Goal: Transaction & Acquisition: Purchase product/service

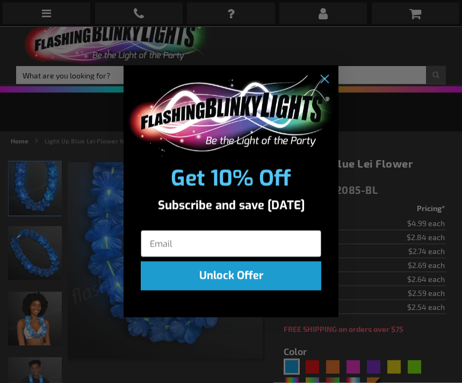
scroll to position [17, 0]
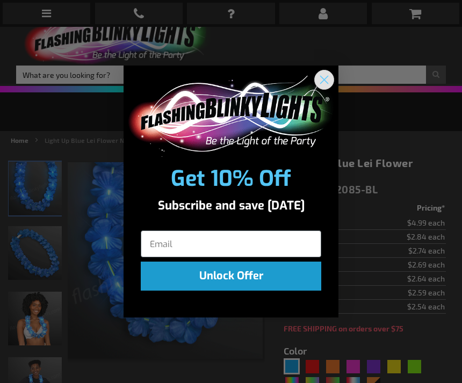
click at [327, 89] on circle "Close dialog" at bounding box center [324, 80] width 18 height 18
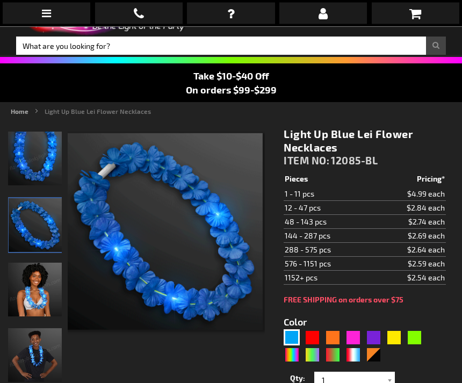
scroll to position [46, 0]
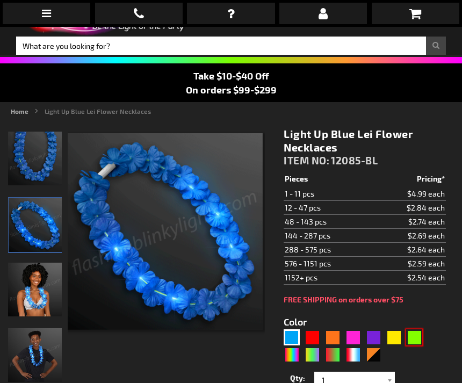
click at [414, 337] on div "Green" at bounding box center [414, 337] width 16 height 16
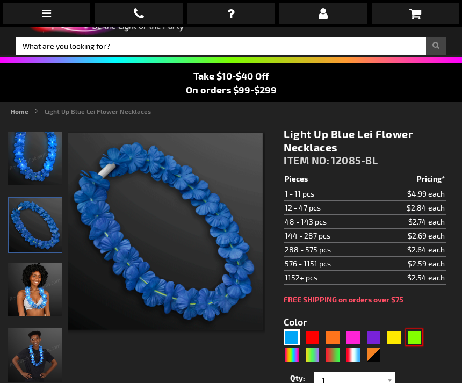
type input "5648"
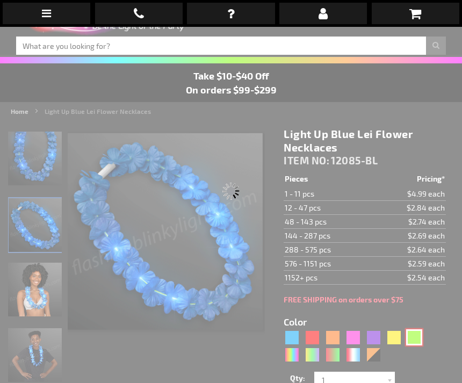
type input "12085-GN"
type input "Customize - Light Up Green Lei Flower Necklaces - ITEM NO: 12085-GN"
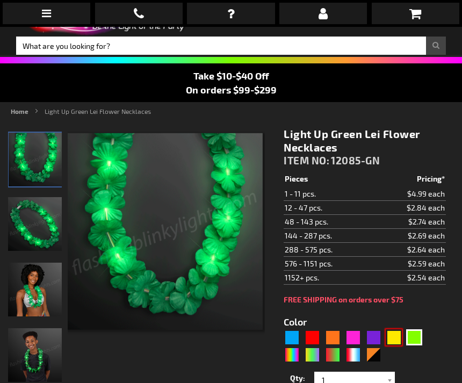
click at [389, 333] on div "Yellow" at bounding box center [393, 337] width 16 height 16
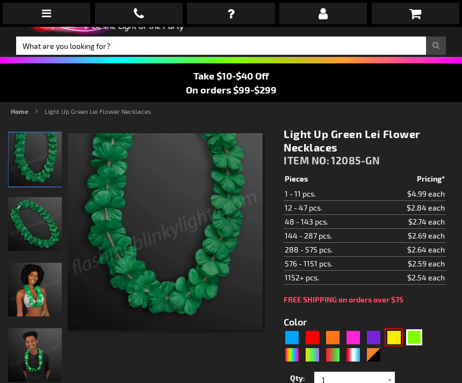
type input "5647"
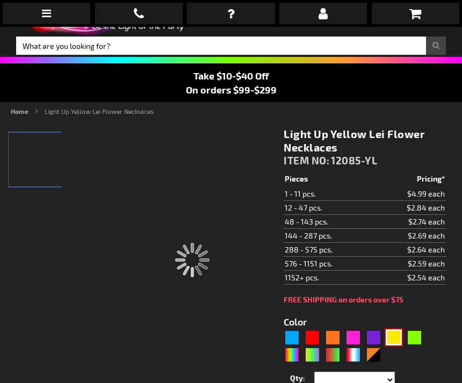
type input "12085-YL"
type input "Customize - Light Up Yellow Lei Flower Necklaces - ITEM NO: 12085-YL"
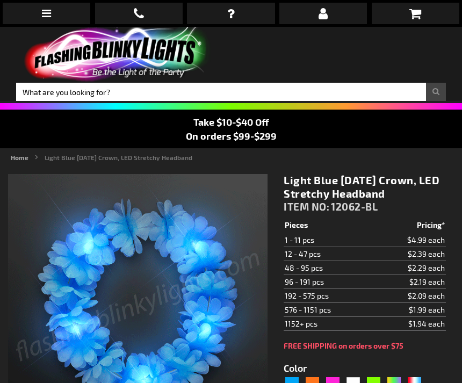
type input "5629"
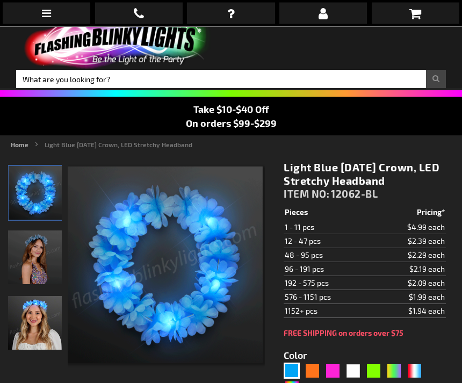
scroll to position [6, 0]
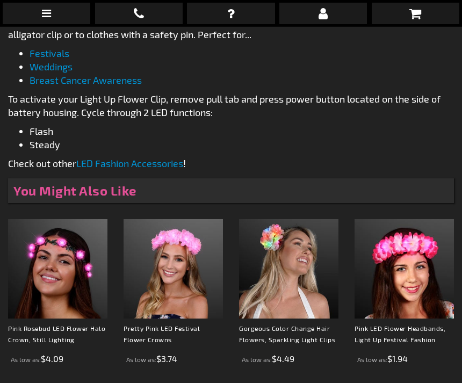
scroll to position [565, 0]
